Goal: Task Accomplishment & Management: Use online tool/utility

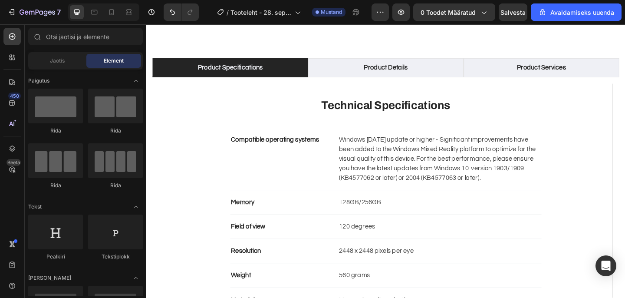
scroll to position [848, 0]
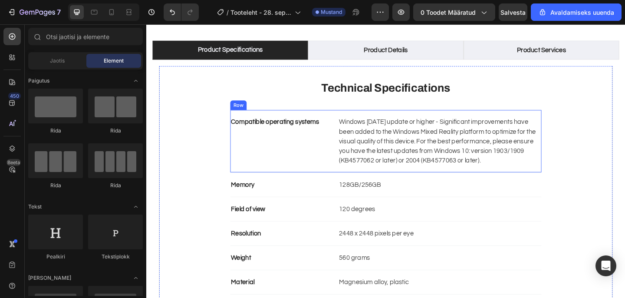
click at [436, 120] on div "Compatible operating systems Text block Windows [DATE] update or higher - Signi…" at bounding box center [407, 152] width 339 height 68
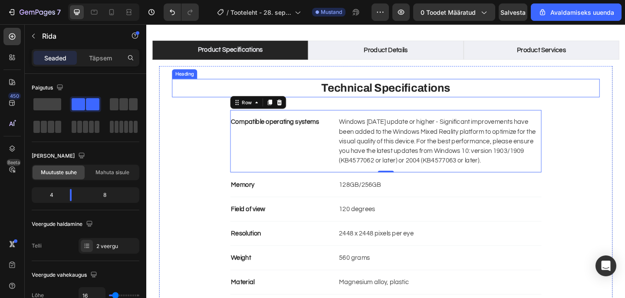
click at [500, 84] on h2 "Technical Specifications" at bounding box center [407, 94] width 466 height 20
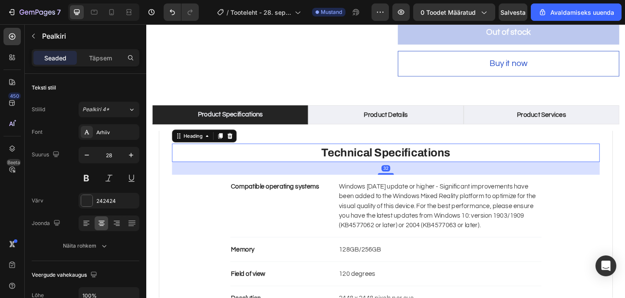
scroll to position [756, 0]
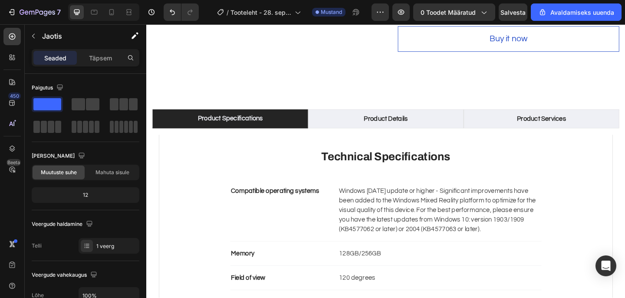
scroll to position [816, 0]
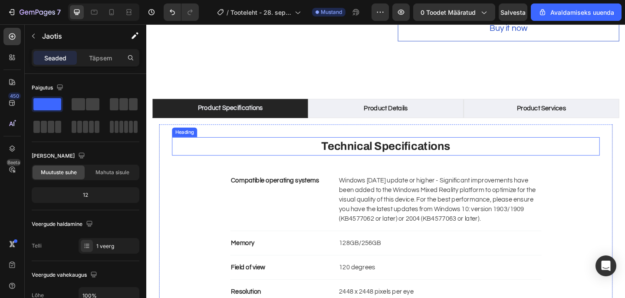
click at [548, 148] on p "Technical Specifications" at bounding box center [407, 157] width 464 height 18
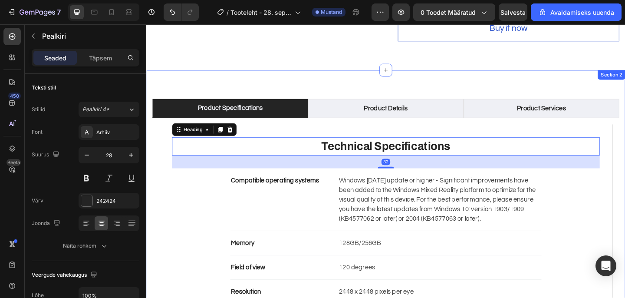
click at [588, 74] on div "Product Specifications Product Details Product Services Technical Specification…" at bounding box center [406, 267] width 521 height 386
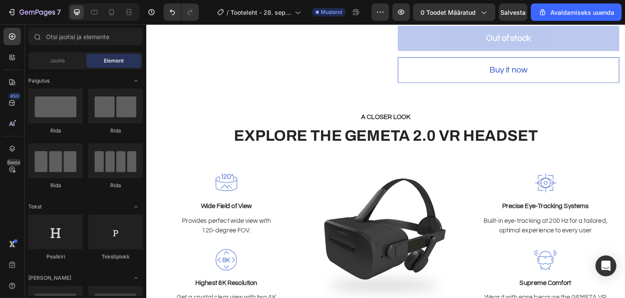
scroll to position [769, 0]
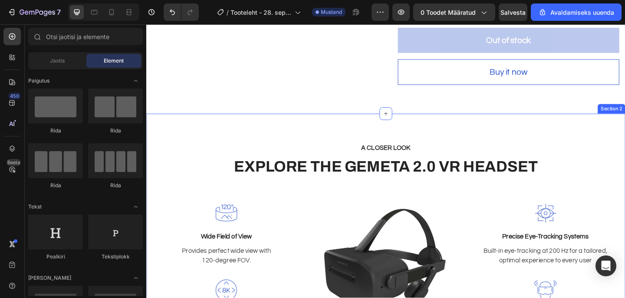
click at [558, 122] on div "A CLOSER LOOK Text block EXPLORE THE GEMETA 2.0 VR HEADSET Heading Row Image Wi…" at bounding box center [406, 264] width 521 height 285
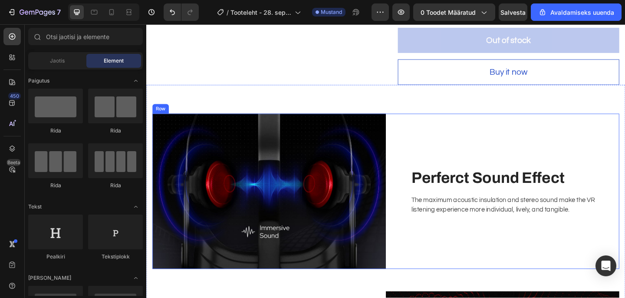
scroll to position [768, 0]
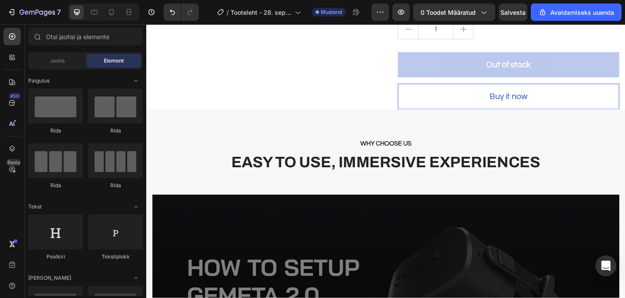
scroll to position [736, 0]
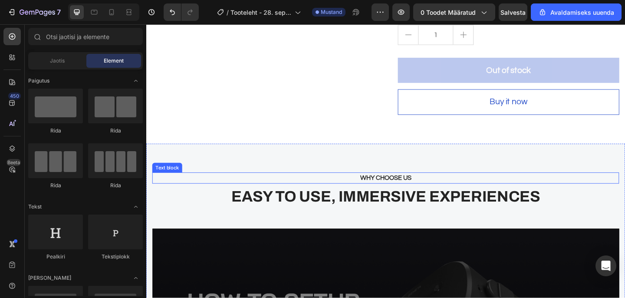
click at [486, 186] on p "WHY CHOOSE US" at bounding box center [407, 191] width 492 height 10
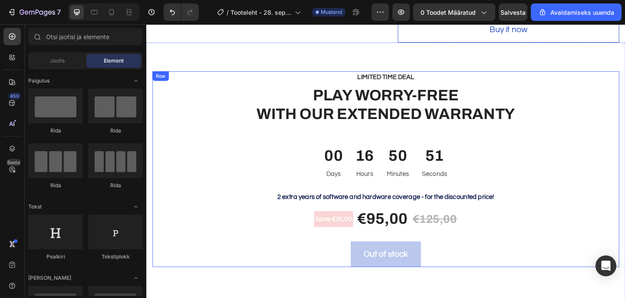
scroll to position [814, 0]
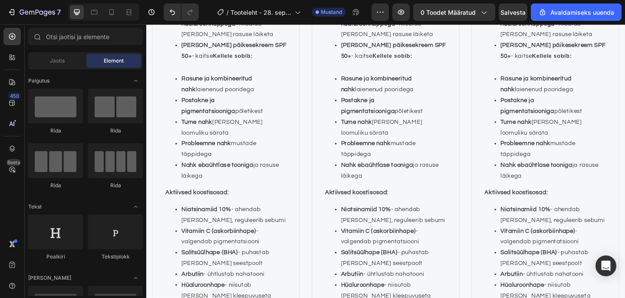
scroll to position [1328, 0]
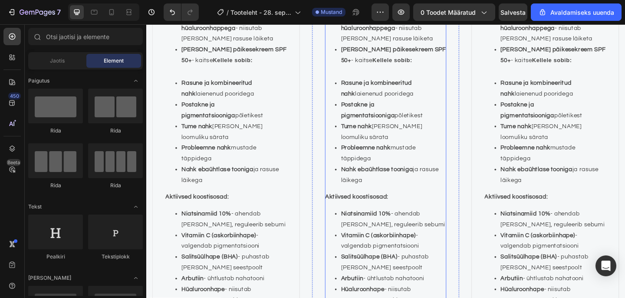
click at [432, 176] on li "Nahk ebaühtlase tooniga ja rasuse läikega" at bounding box center [415, 187] width 115 height 23
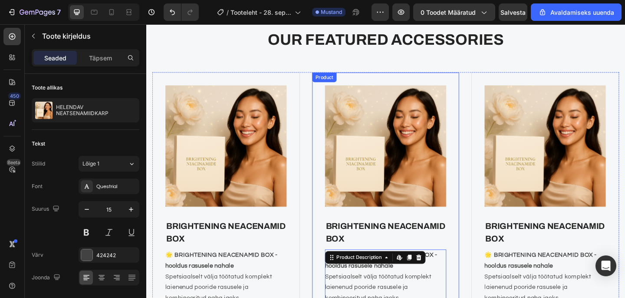
scroll to position [870, 0]
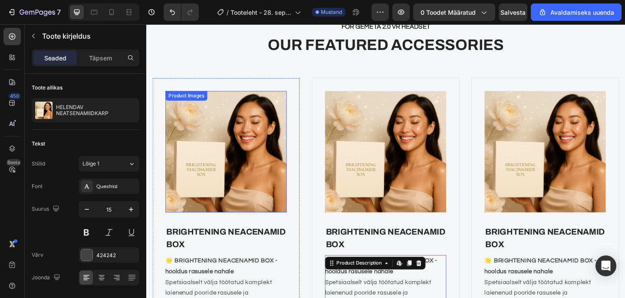
click at [228, 160] on img at bounding box center [233, 163] width 132 height 132
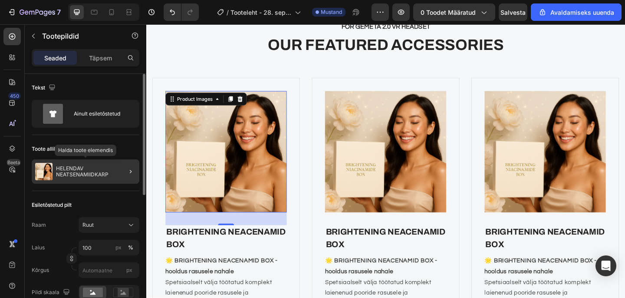
click at [111, 173] on p "HELENDAV NEATSENAMIIDKARP" at bounding box center [96, 171] width 80 height 12
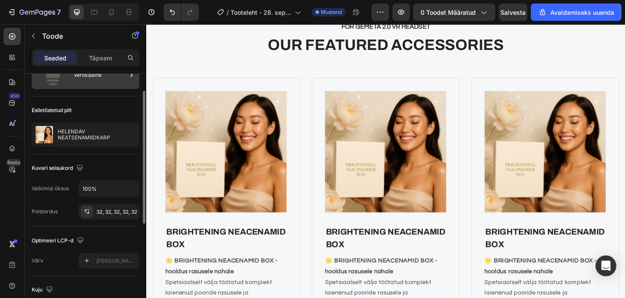
scroll to position [47, 0]
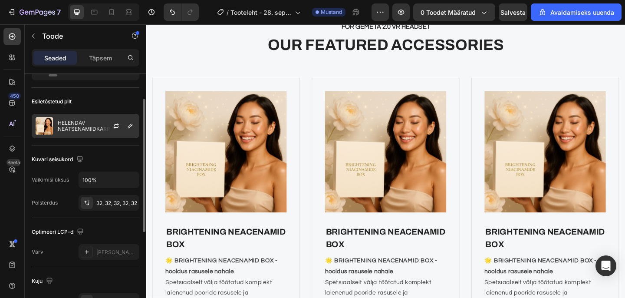
click at [78, 131] on font "HELENDAV NEATSENAMIIDKARP" at bounding box center [84, 125] width 53 height 13
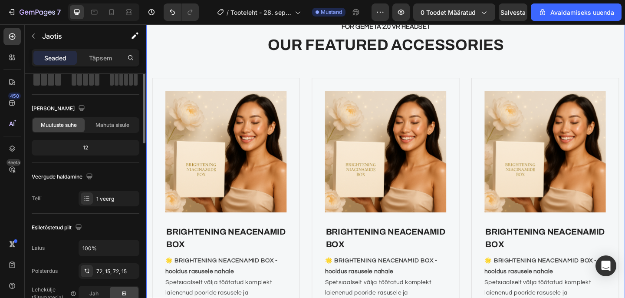
scroll to position [0, 0]
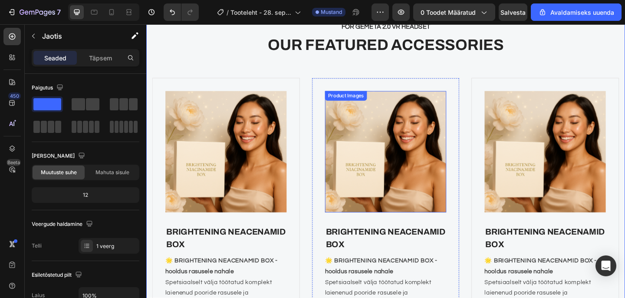
click at [384, 165] on img at bounding box center [407, 163] width 132 height 132
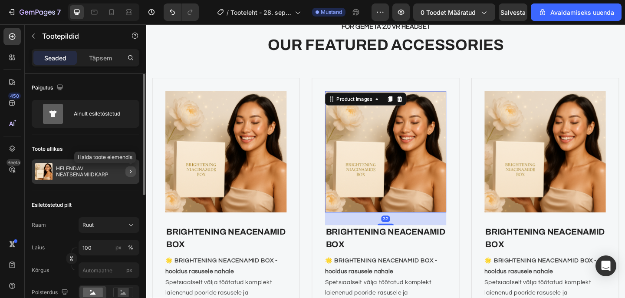
click at [127, 172] on button "button" at bounding box center [130, 171] width 10 height 10
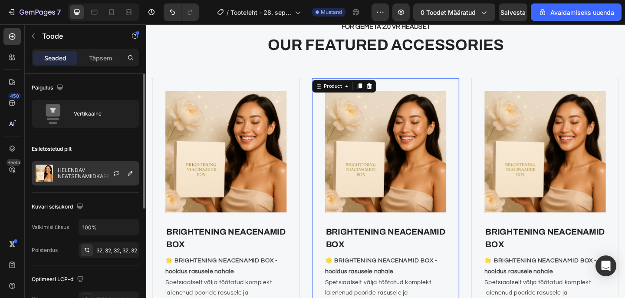
click at [77, 172] on font "HELENDAV NEATSENAMIIDKARP" at bounding box center [84, 173] width 53 height 13
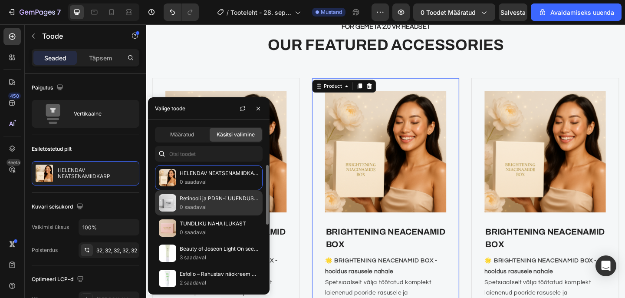
click at [225, 206] on p "0 saadaval" at bounding box center [219, 207] width 79 height 9
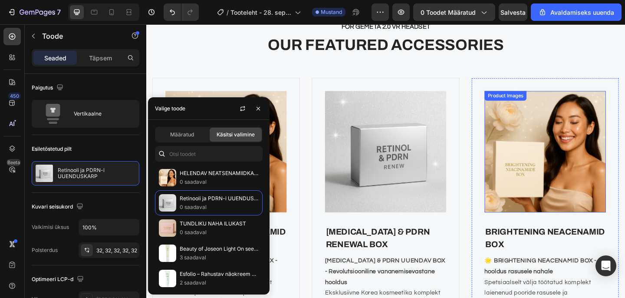
click at [560, 177] on img at bounding box center [581, 163] width 132 height 132
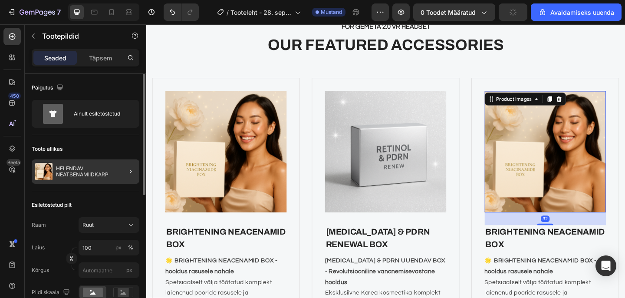
click at [119, 175] on div at bounding box center [127, 171] width 24 height 24
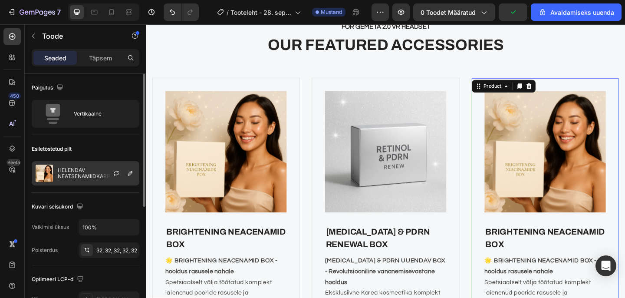
click at [76, 173] on font "HELENDAV NEATSENAMIIDKARP" at bounding box center [84, 173] width 53 height 13
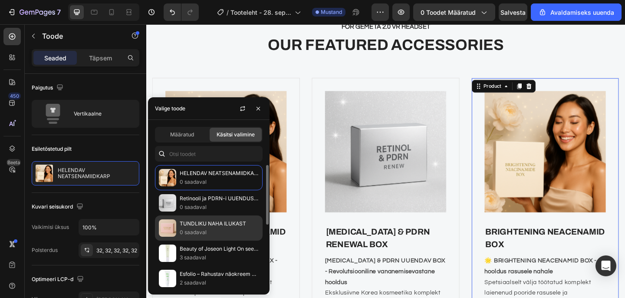
click at [222, 230] on p "0 saadaval" at bounding box center [219, 232] width 79 height 9
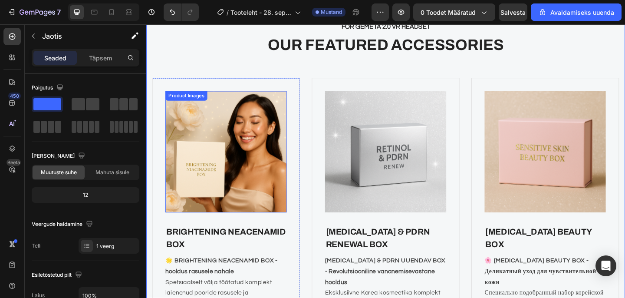
click at [228, 154] on img at bounding box center [233, 163] width 132 height 132
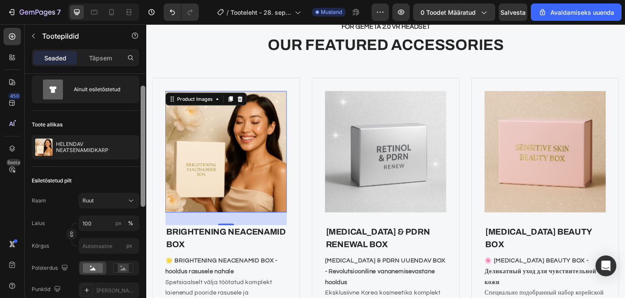
scroll to position [23, 0]
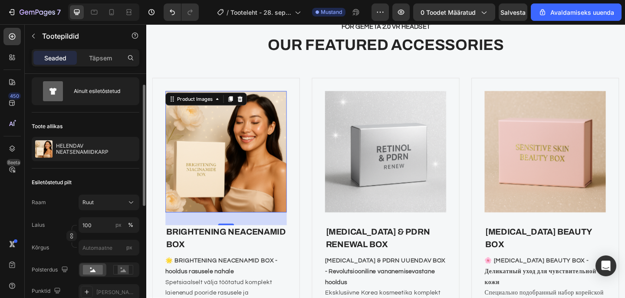
click at [220, 205] on img at bounding box center [233, 163] width 132 height 132
click at [242, 163] on img at bounding box center [233, 163] width 132 height 132
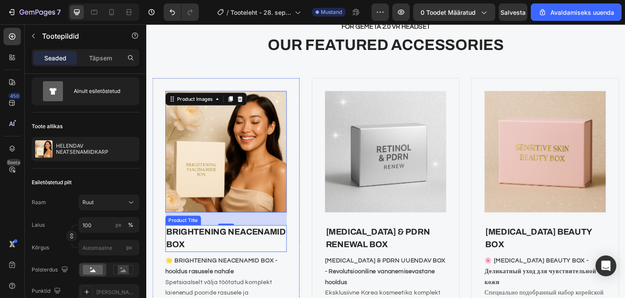
click at [219, 267] on h2 "BRIGHTENING NEACENAMID BOX" at bounding box center [233, 257] width 132 height 29
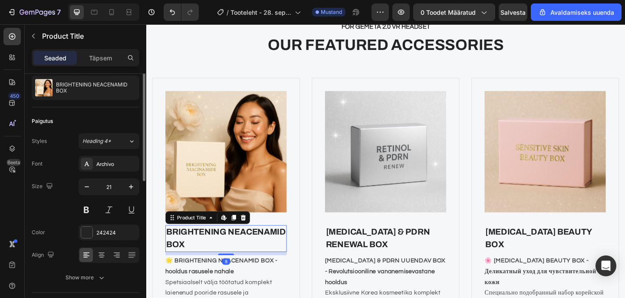
scroll to position [0, 0]
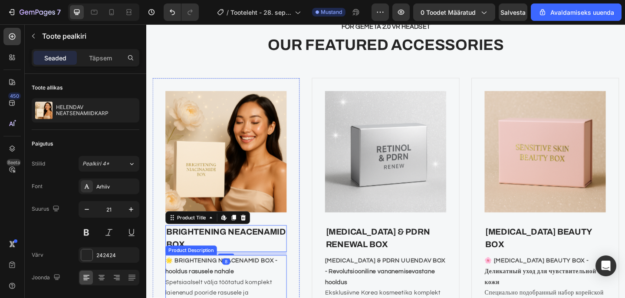
click at [210, 291] on strong "🌟 BRIGHTENING NEACENAMID BOX - hooldus rasusele nahale" at bounding box center [228, 287] width 122 height 18
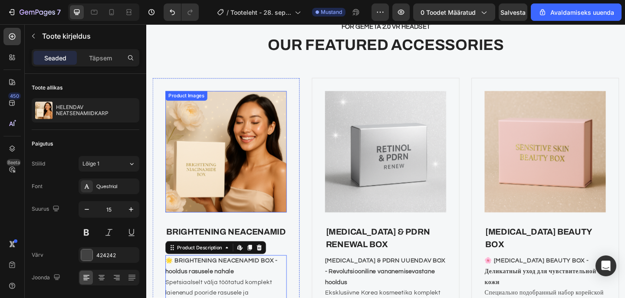
click at [223, 201] on img at bounding box center [233, 163] width 132 height 132
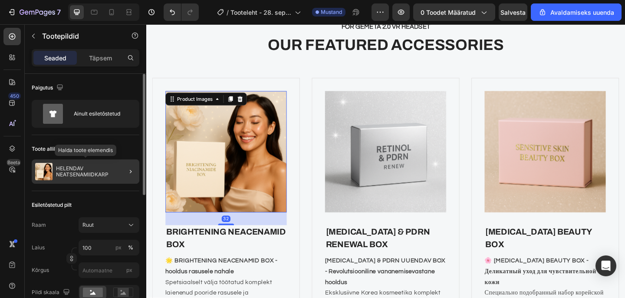
click at [114, 165] on p "HELENDAV NEATSENAMIIDKARP" at bounding box center [96, 171] width 80 height 12
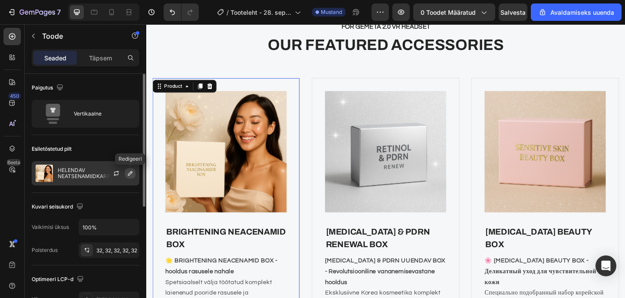
click at [129, 173] on icon "button" at bounding box center [130, 173] width 7 height 7
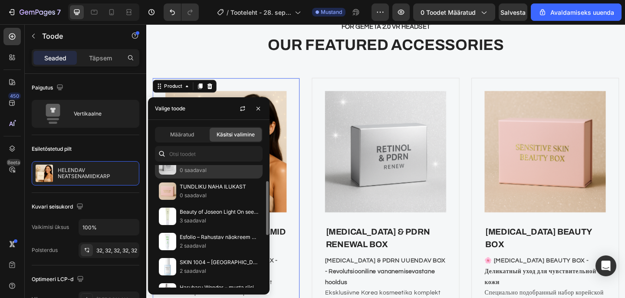
scroll to position [36, 0]
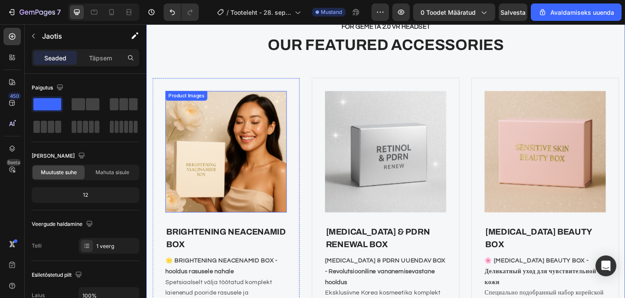
click at [250, 175] on img at bounding box center [233, 163] width 132 height 132
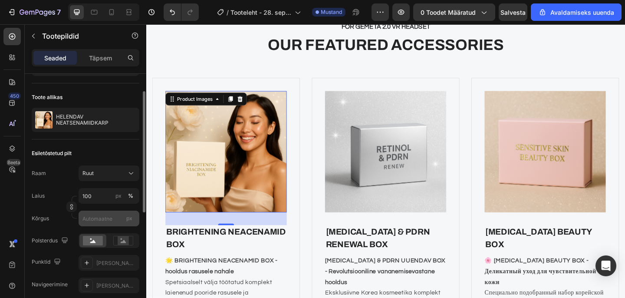
scroll to position [46, 0]
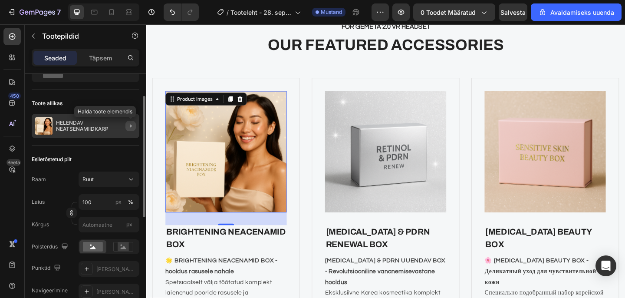
click at [132, 127] on icon "button" at bounding box center [130, 125] width 7 height 7
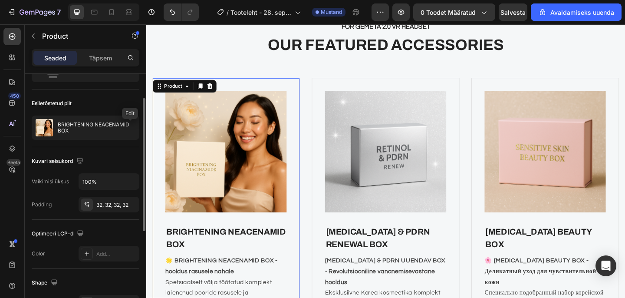
scroll to position [0, 0]
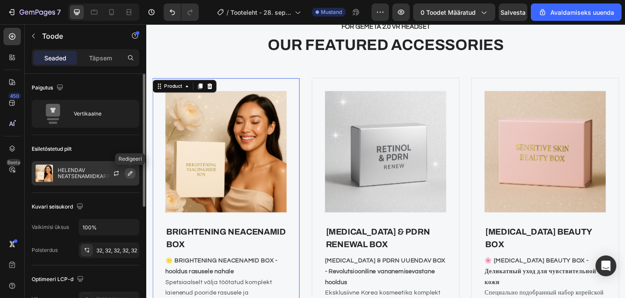
click at [129, 176] on icon "button" at bounding box center [130, 173] width 7 height 7
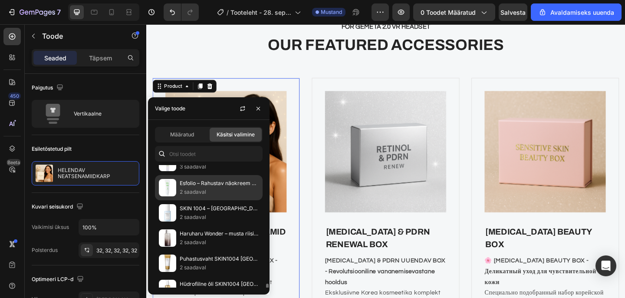
scroll to position [155, 0]
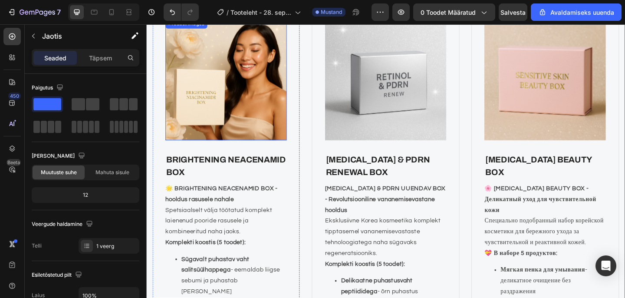
scroll to position [951, 0]
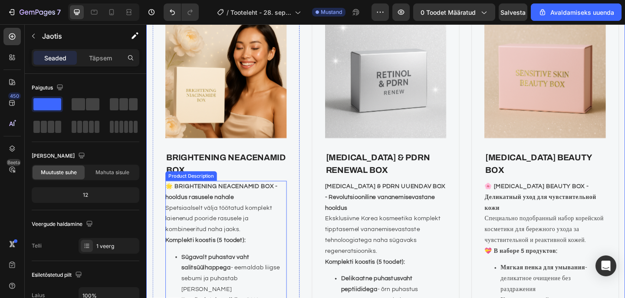
click at [211, 213] on strong "🌟 BRIGHTENING NEACENAMID BOX - hooldus rasusele nahale" at bounding box center [228, 206] width 122 height 18
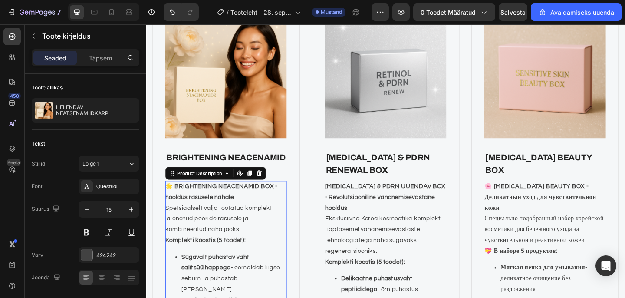
click at [205, 178] on h2 "BRIGHTENING NEACENAMID BOX" at bounding box center [233, 176] width 132 height 29
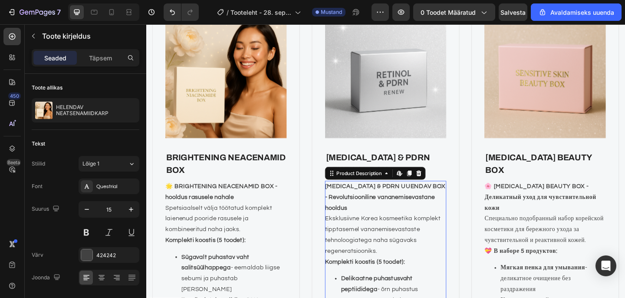
click at [355, 258] on p "Eksklusiivne Korea kosmeetika komplekt tipptasemel vananemisevastaste tehnoloog…" at bounding box center [404, 253] width 126 height 42
click at [569, 246] on p "Специально подобранный набор корейской косметики для бережного ухода за чувстви…" at bounding box center [580, 247] width 130 height 30
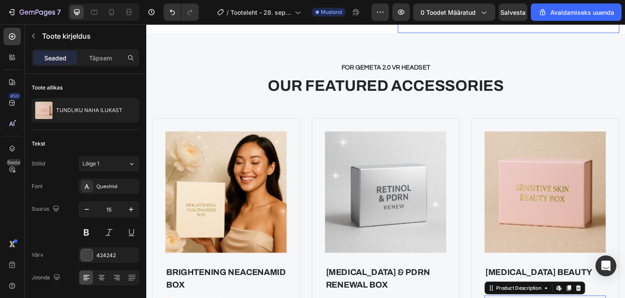
scroll to position [820, 0]
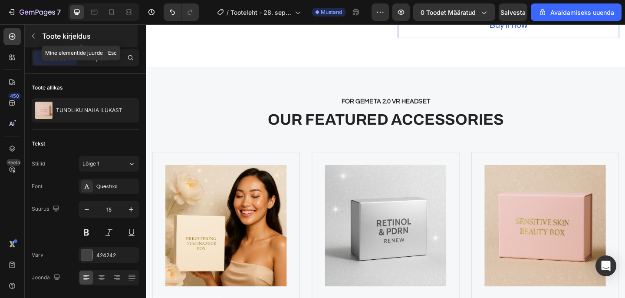
click at [35, 39] on icon "button" at bounding box center [33, 36] width 7 height 7
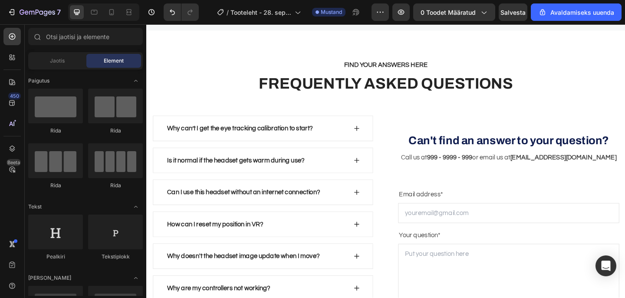
scroll to position [2664, 0]
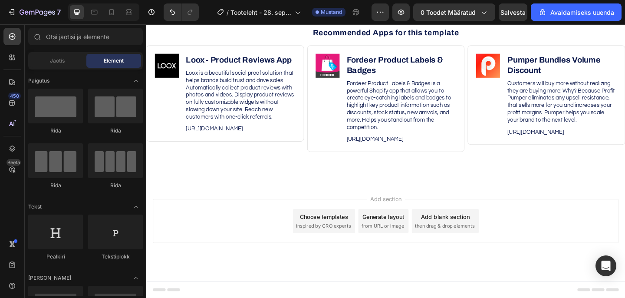
click at [358, 248] on span "inspired by CRO experts" at bounding box center [338, 244] width 59 height 8
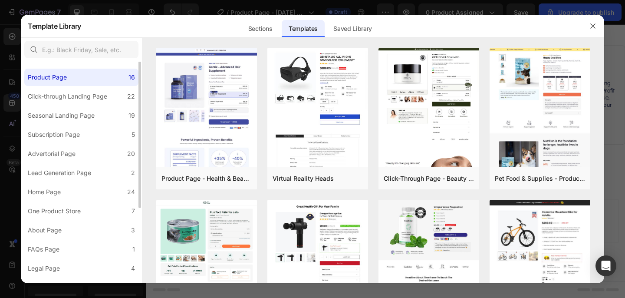
scroll to position [0, 0]
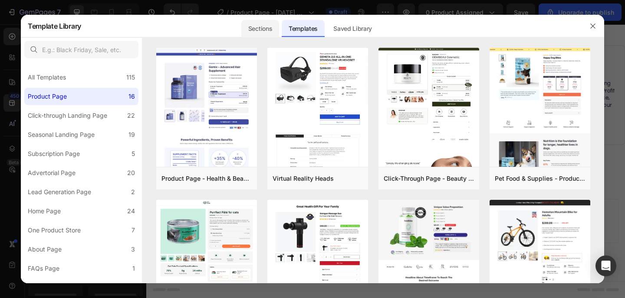
click at [268, 23] on div "Sections" at bounding box center [260, 28] width 38 height 17
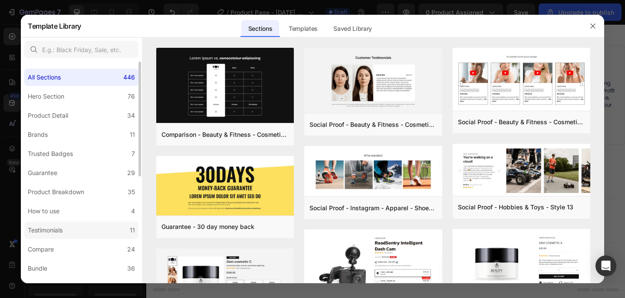
click at [50, 230] on div "Testimonials" at bounding box center [45, 230] width 35 height 10
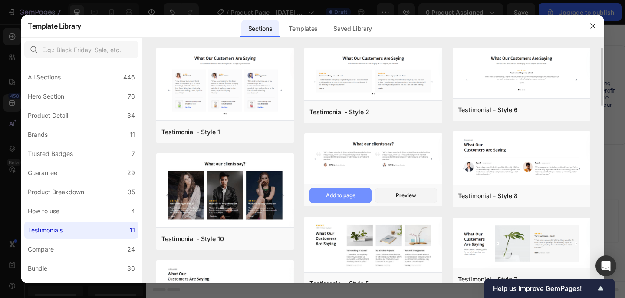
click at [353, 195] on div "Add to page" at bounding box center [341, 195] width 30 height 8
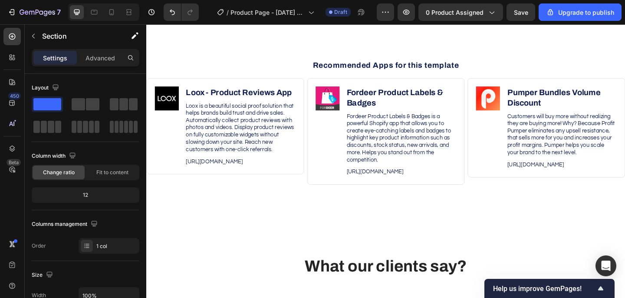
scroll to position [2631, 0]
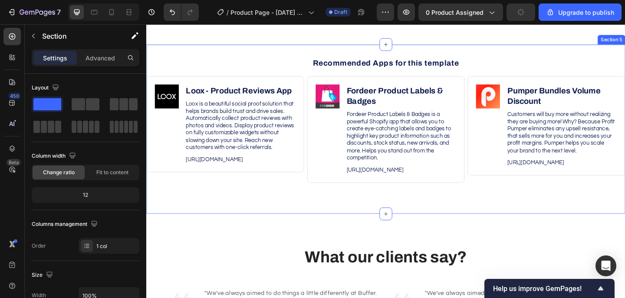
click at [518, 66] on div "Recommended Apps for this template Heading Image Loox ‑ Product Reviews App Hea…" at bounding box center [406, 138] width 521 height 184
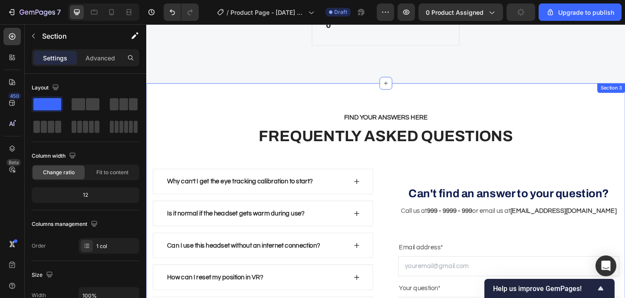
scroll to position [2122, 0]
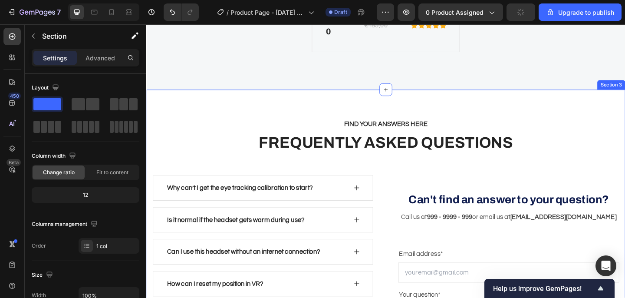
click at [558, 119] on div "FIND YOUR ANSWERS HERE Text block FREQUENTLY ASKED QUESTIONS Heading Row Why ca…" at bounding box center [406, 288] width 521 height 385
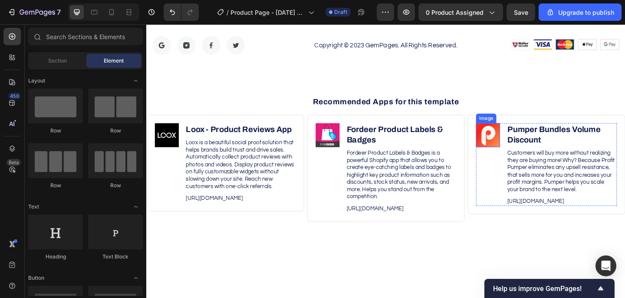
scroll to position [2135, 0]
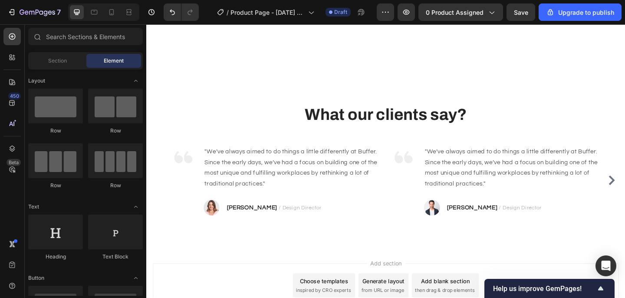
scroll to position [2295, 0]
